Goal: Information Seeking & Learning: Learn about a topic

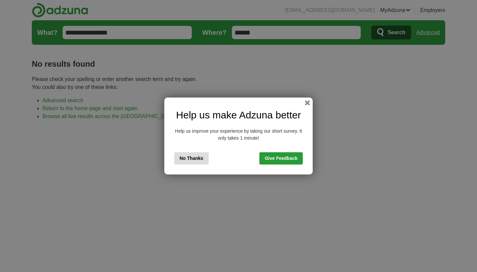
click at [200, 158] on button "No Thanks" at bounding box center [191, 158] width 34 height 12
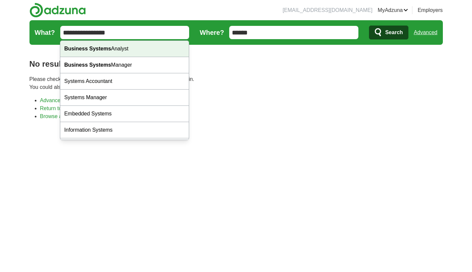
click at [151, 46] on div "Business Systems Analyst" at bounding box center [124, 49] width 129 height 16
type input "**********"
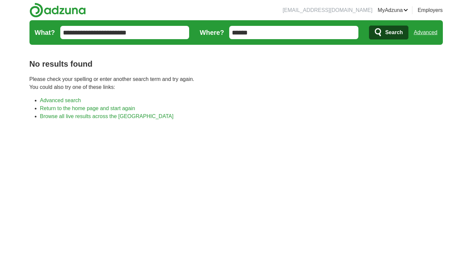
click at [390, 37] on span "Search" at bounding box center [395, 32] width 18 height 13
type input "*"
click at [397, 28] on span "Search" at bounding box center [395, 32] width 18 height 13
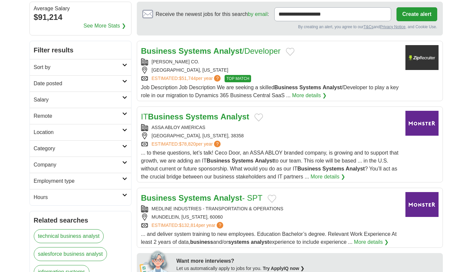
scroll to position [62, 0]
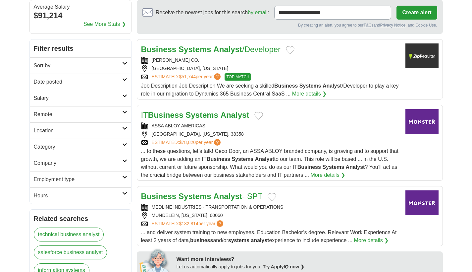
click at [197, 113] on strong "Systems" at bounding box center [202, 114] width 33 height 9
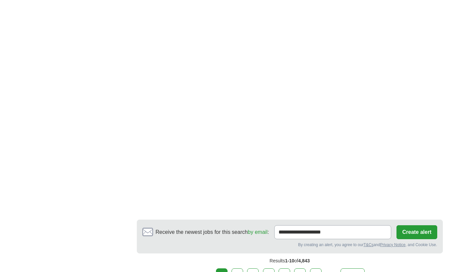
scroll to position [1022, 0]
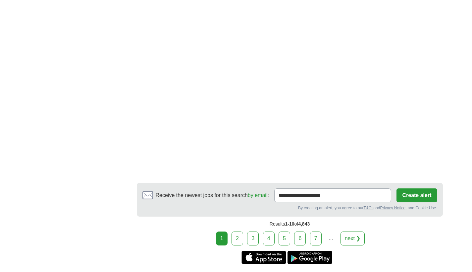
click at [240, 240] on link "2" at bounding box center [238, 238] width 12 height 14
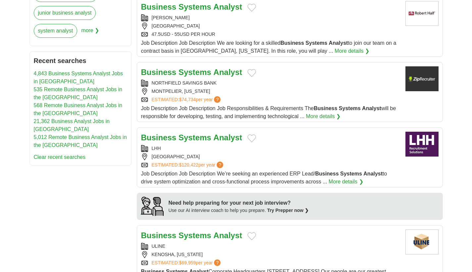
scroll to position [411, 0]
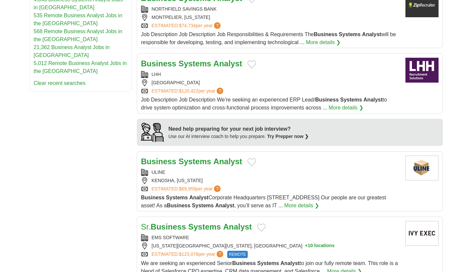
click at [201, 157] on strong "Systems" at bounding box center [195, 161] width 33 height 9
